Goal: Answer question/provide support: Answer question/provide support

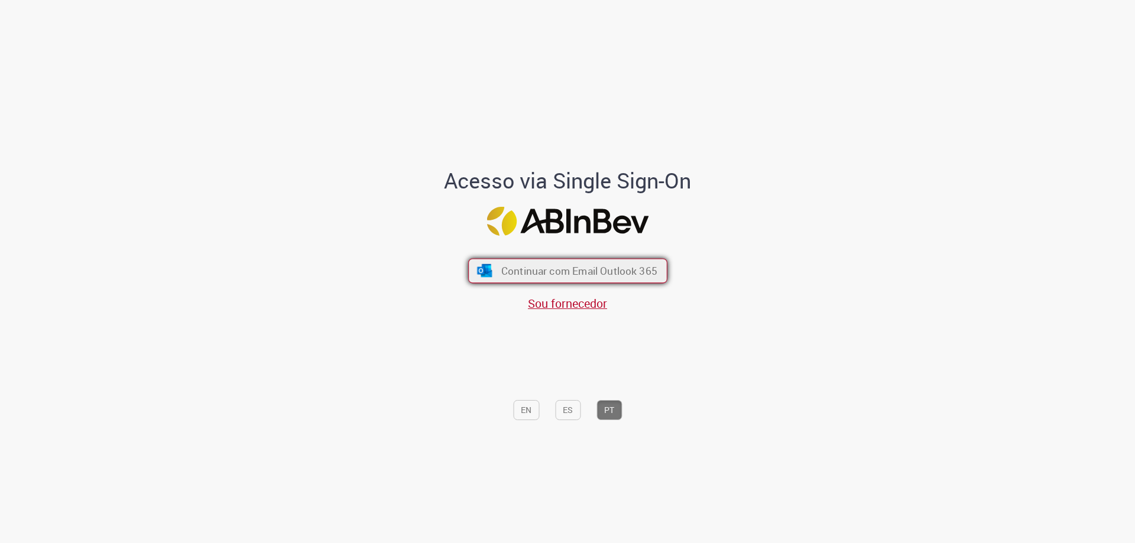
click at [583, 268] on span "Continuar com Email Outlook 365" at bounding box center [579, 271] width 156 height 14
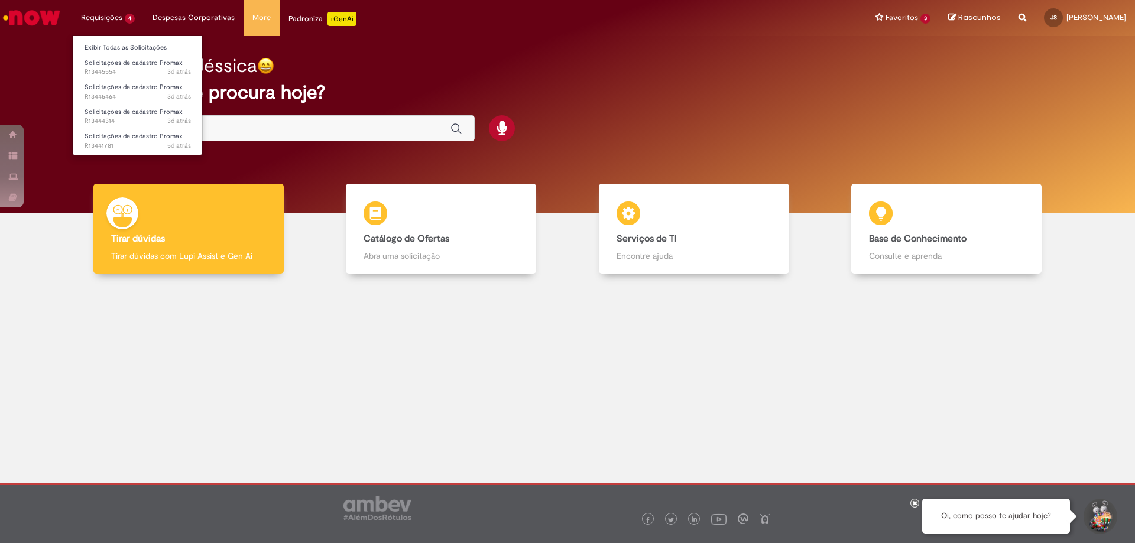
click at [98, 22] on li "Requisições 4 Exibir Todas as Solicitações Solicitações de cadastro Promax 3d a…" at bounding box center [108, 17] width 72 height 35
click at [120, 133] on span "Solicitações de cadastro Promax" at bounding box center [134, 136] width 98 height 9
click at [131, 138] on span "Solicitações de cadastro Promax" at bounding box center [134, 136] width 98 height 9
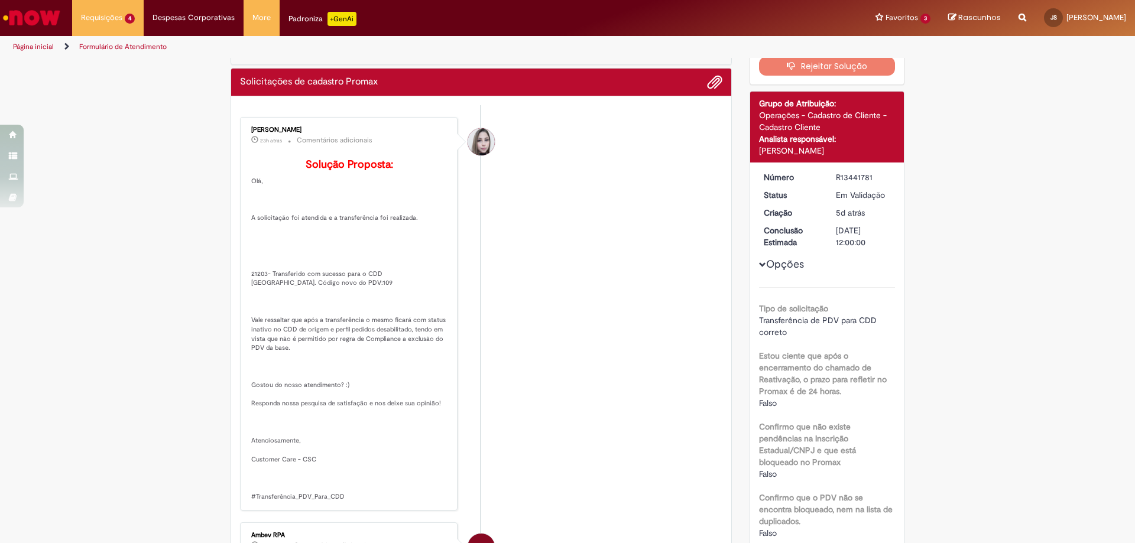
scroll to position [118, 0]
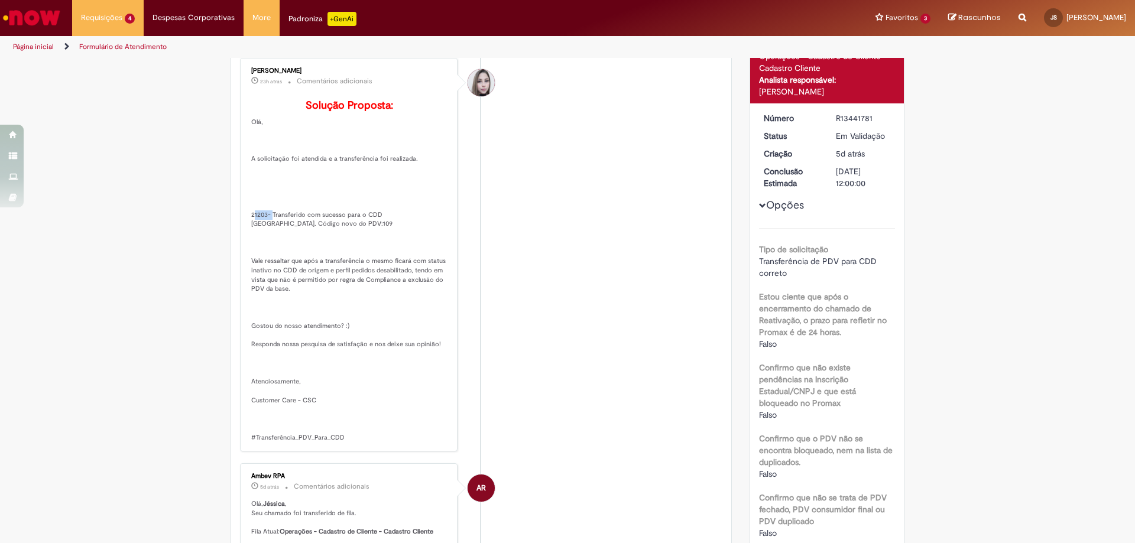
drag, startPoint x: 263, startPoint y: 234, endPoint x: 239, endPoint y: 225, distance: 25.3
click at [244, 225] on div "[PERSON_NAME] 23h atrás 23 horas atrás Comentários adicionais Solução Proposta:…" at bounding box center [349, 254] width 210 height 387
copy p "21203"
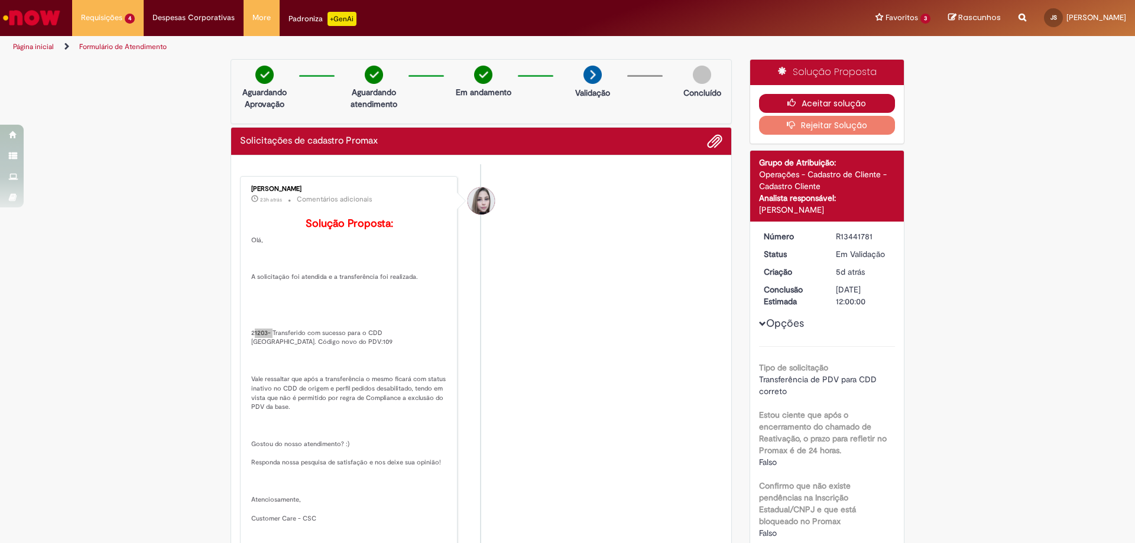
click at [831, 107] on button "Aceitar solução" at bounding box center [827, 103] width 137 height 19
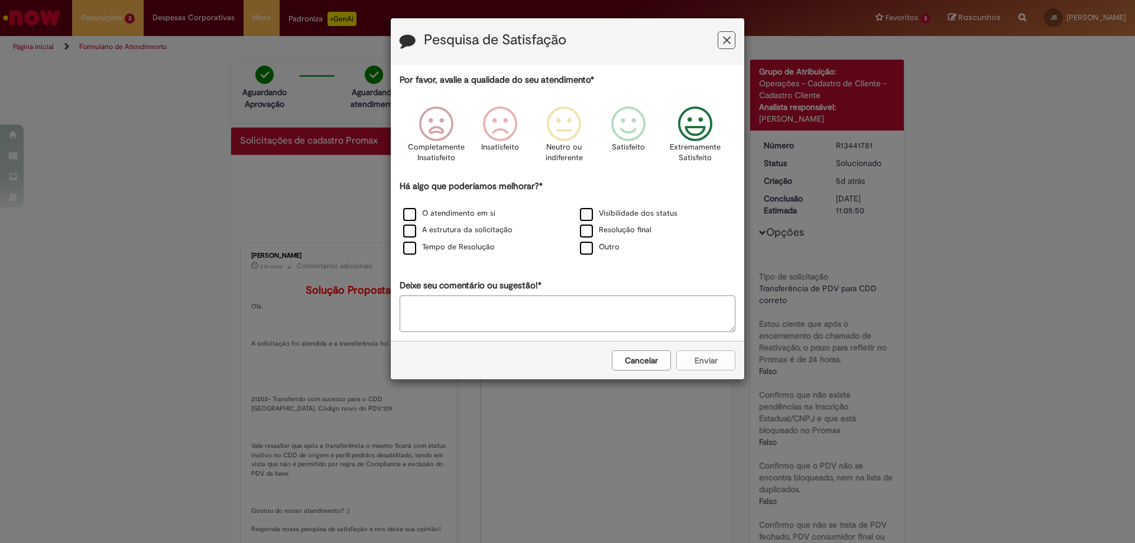
click at [719, 130] on div "Extremamente Satisfeito" at bounding box center [695, 138] width 67 height 81
click at [410, 213] on label "O atendimento em si" at bounding box center [449, 213] width 92 height 11
click at [693, 351] on button "Enviar" at bounding box center [705, 361] width 59 height 20
